Goal: Task Accomplishment & Management: Use online tool/utility

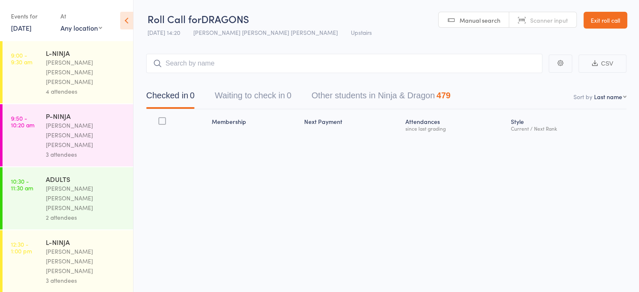
click at [262, 72] on input "search" at bounding box center [344, 63] width 396 height 19
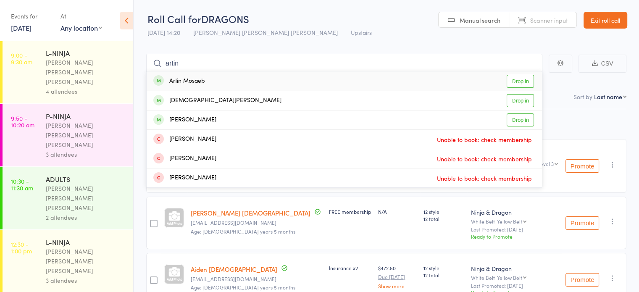
type input "artin"
click at [214, 77] on div "Artin Mosaeb Drop in" at bounding box center [345, 80] width 396 height 19
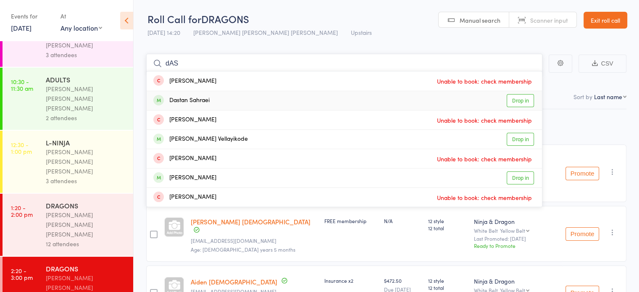
type input "dAS"
click at [269, 108] on div "Dastan Sahraei Drop in" at bounding box center [345, 100] width 396 height 19
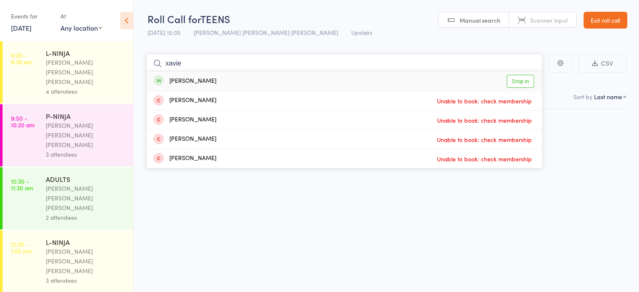
type input "xavie"
click at [171, 79] on div "[PERSON_NAME]" at bounding box center [184, 81] width 63 height 10
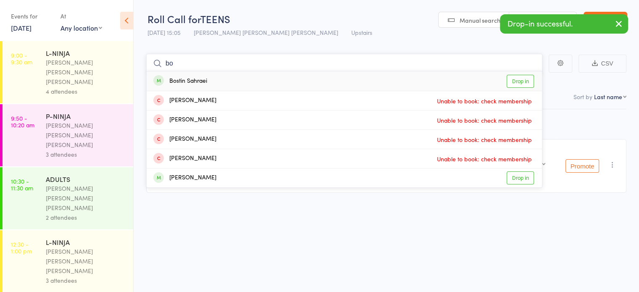
type input "b"
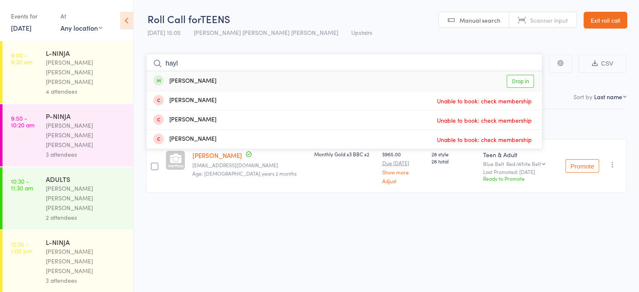
type input "hayl"
click at [184, 82] on div "[PERSON_NAME]" at bounding box center [184, 81] width 63 height 10
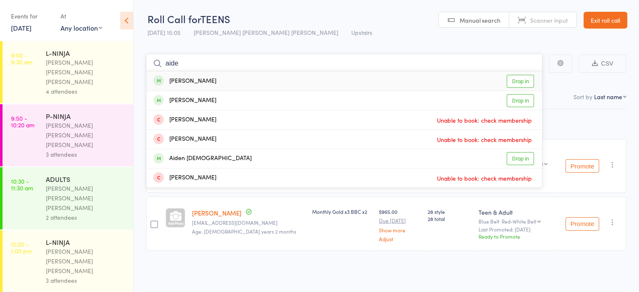
type input "aide"
click at [188, 103] on div "[PERSON_NAME]" at bounding box center [184, 101] width 63 height 10
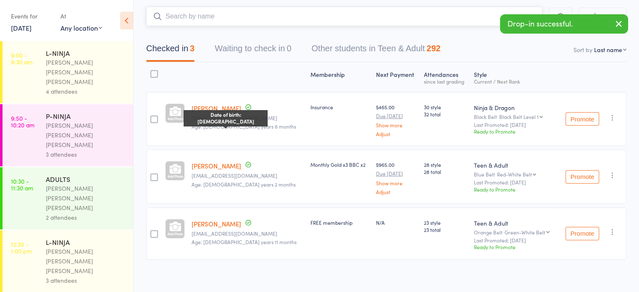
scroll to position [51, 0]
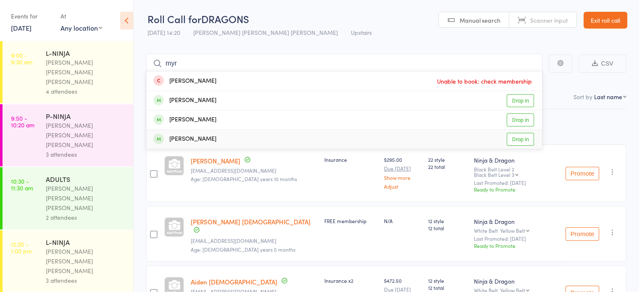
type input "myr"
click at [198, 142] on div "[PERSON_NAME]" at bounding box center [184, 140] width 63 height 10
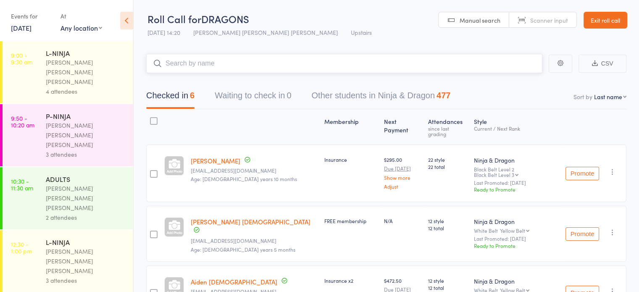
type input "j"
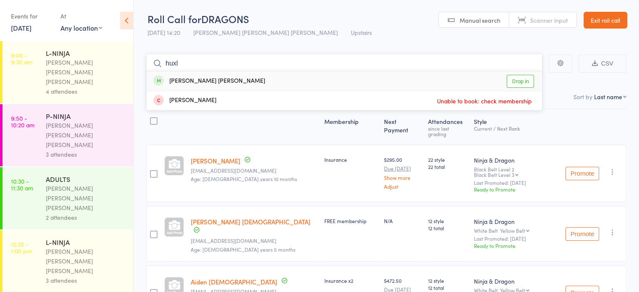
type input "huxl"
click at [193, 85] on div "[PERSON_NAME] [PERSON_NAME]" at bounding box center [209, 81] width 112 height 10
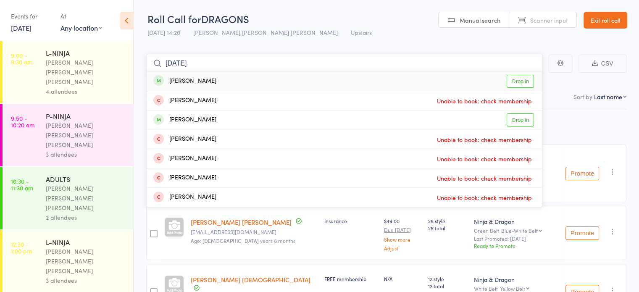
type input "[DATE]"
click at [193, 85] on div "[PERSON_NAME]" at bounding box center [184, 81] width 63 height 10
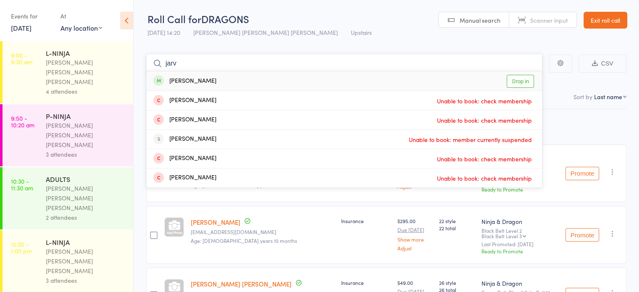
type input "jarv"
click at [203, 77] on div "[PERSON_NAME] Drop in" at bounding box center [345, 80] width 396 height 19
